Goal: Browse casually

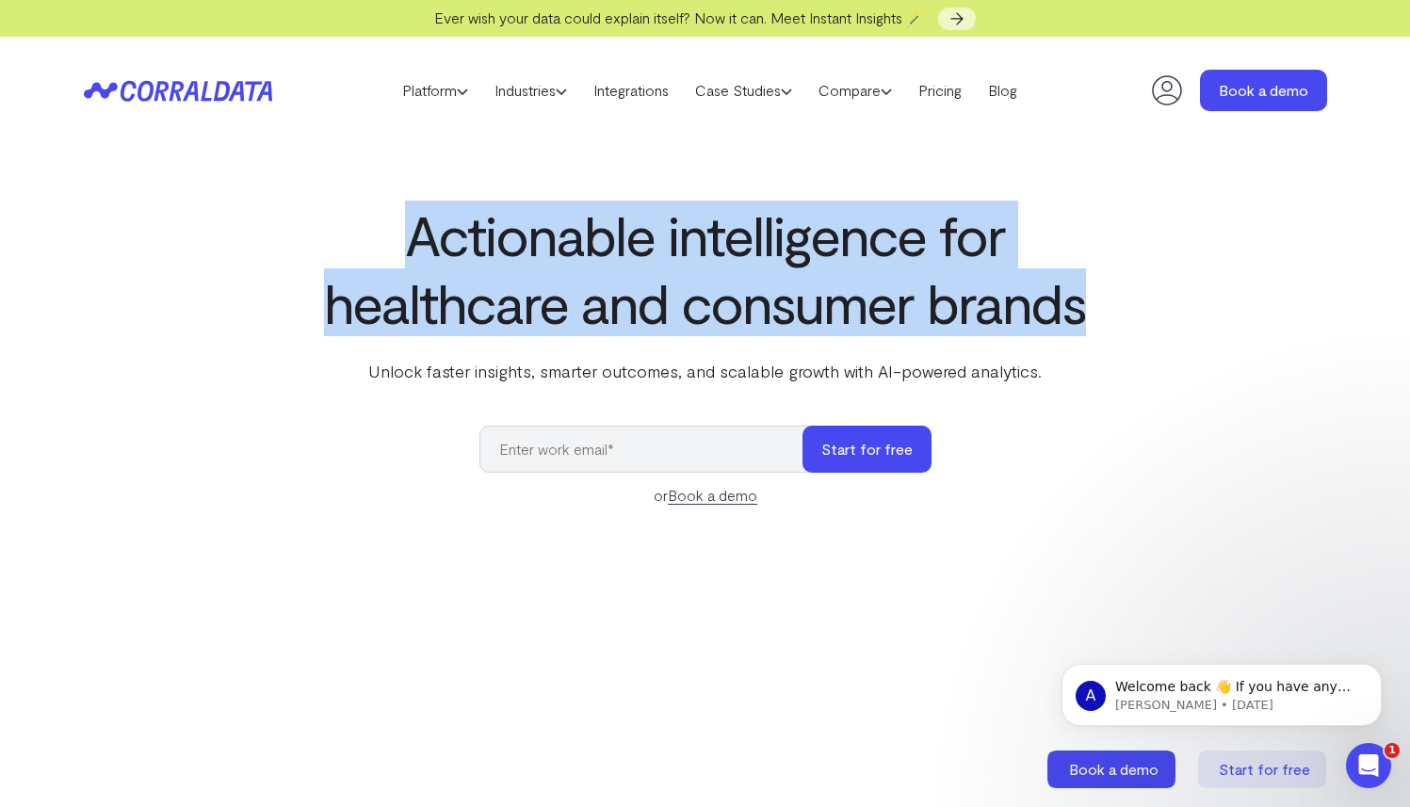
drag, startPoint x: 1197, startPoint y: 308, endPoint x: 659, endPoint y: 166, distance: 556.5
click at [659, 166] on section "Actionable intelligence for healthcare and consumer brands Unlock faster insigh…" at bounding box center [705, 670] width 1410 height 1052
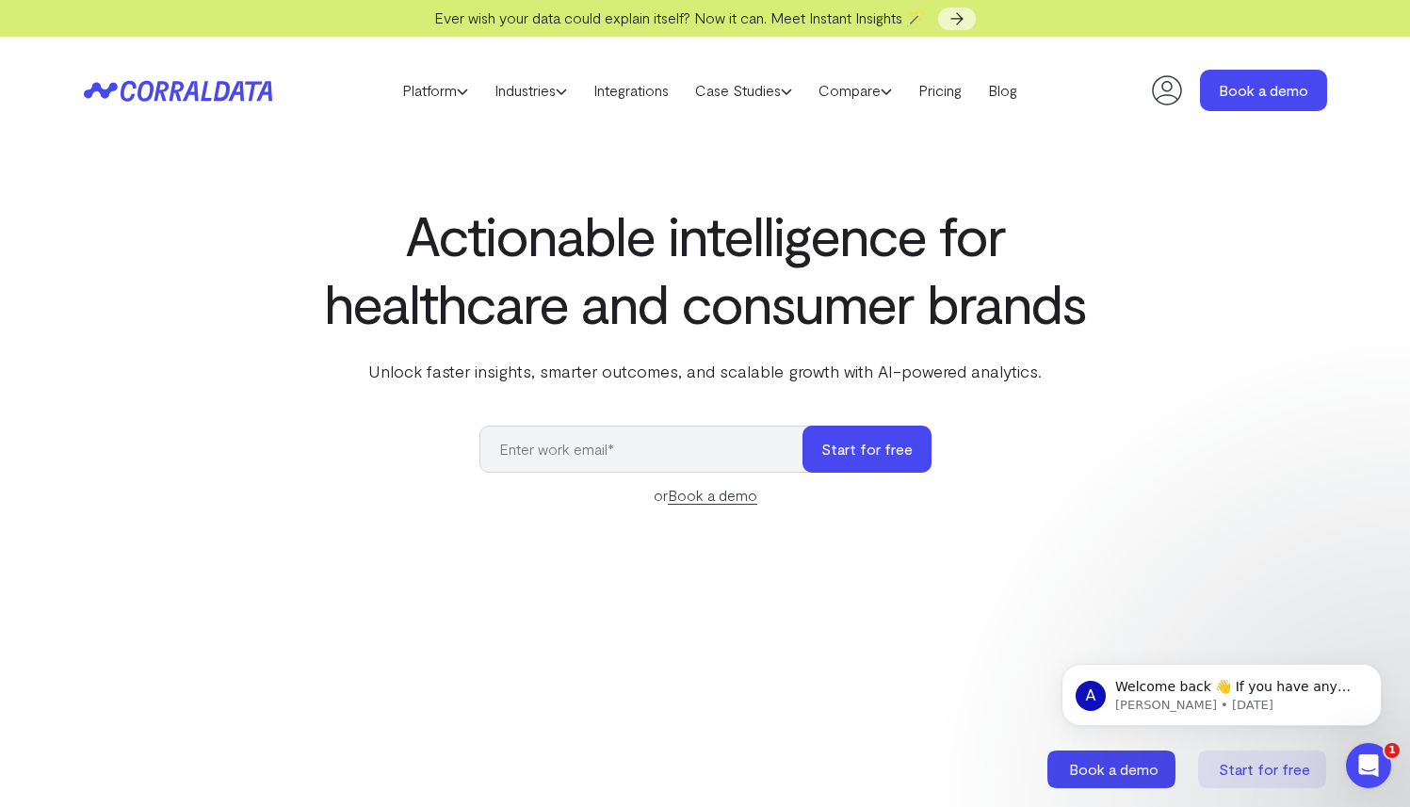
click at [1047, 373] on p "Unlock faster insights, smarter outcomes, and scalable growth with AI-powered a…" at bounding box center [705, 371] width 769 height 24
click at [1156, 90] on icon at bounding box center [1168, 91] width 38 height 38
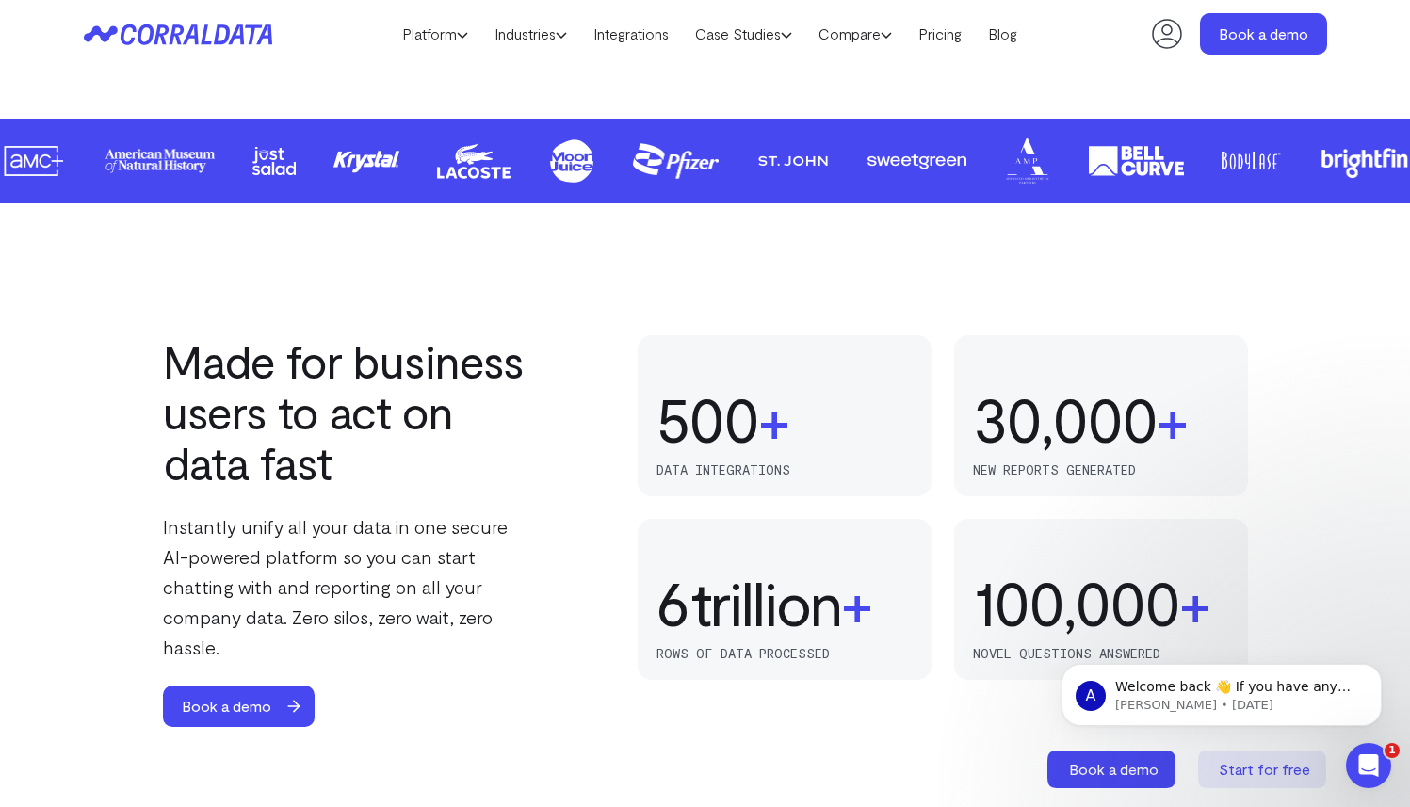
scroll to position [1066, 0]
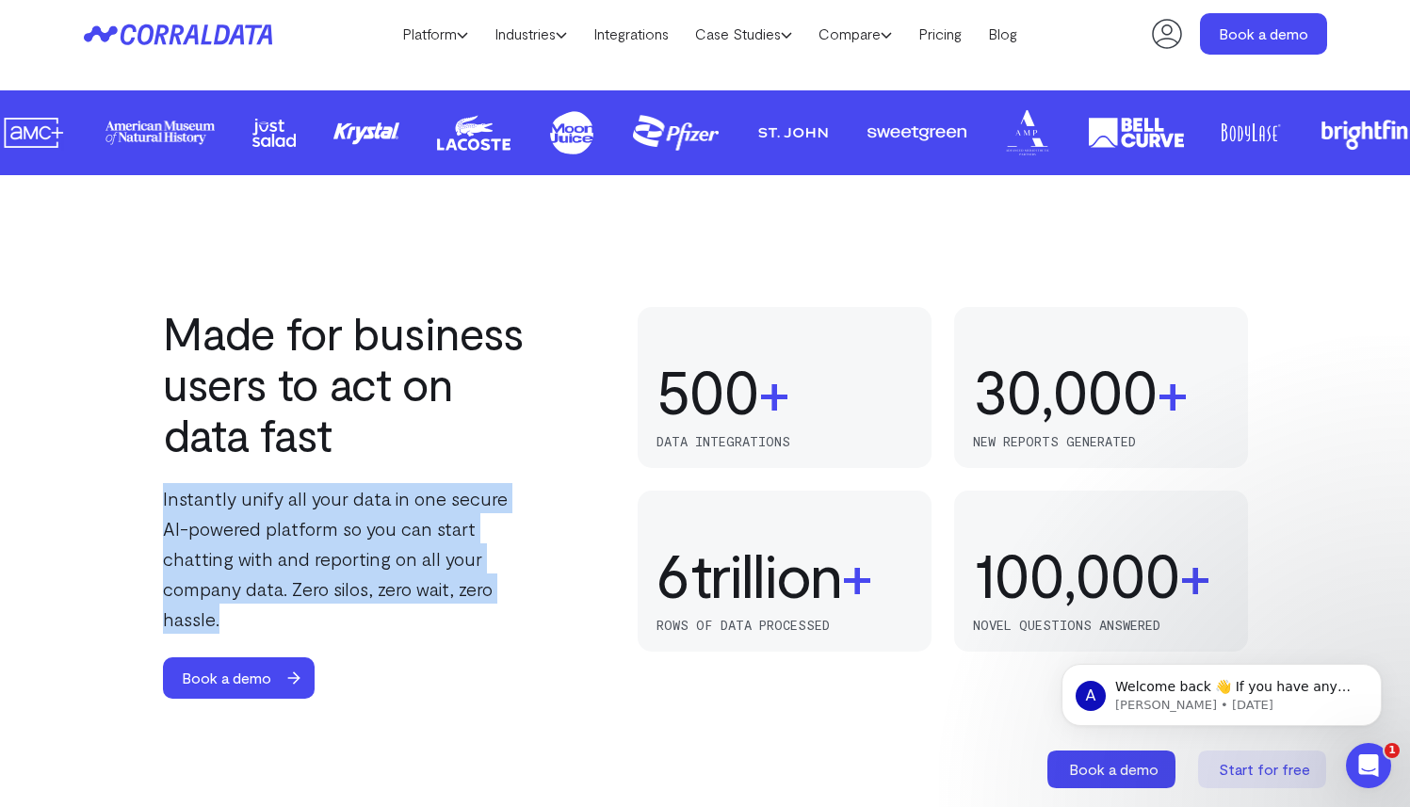
drag, startPoint x: 525, startPoint y: 596, endPoint x: 159, endPoint y: 492, distance: 380.2
click at [159, 491] on div "Made for business users to act on data fast Instantly unify all your data in on…" at bounding box center [705, 503] width 1357 height 392
copy p "Instantly unify all your data in one secure AI-powered platform so you can star…"
